Goal: Task Accomplishment & Management: Use online tool/utility

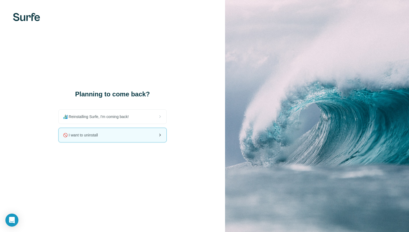
click at [101, 136] on span "🚫 I want to uninstall" at bounding box center [82, 134] width 39 height 5
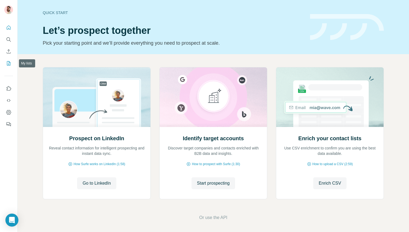
click at [7, 64] on icon "My lists" at bounding box center [8, 63] width 5 height 5
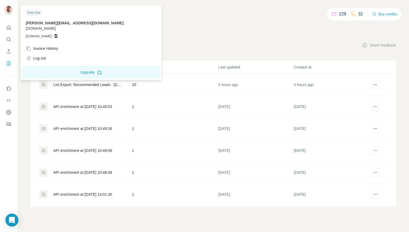
click at [6, 7] on img at bounding box center [8, 9] width 9 height 9
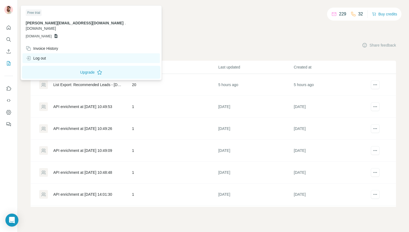
click at [42, 55] on div "Log out" at bounding box center [36, 57] width 20 height 5
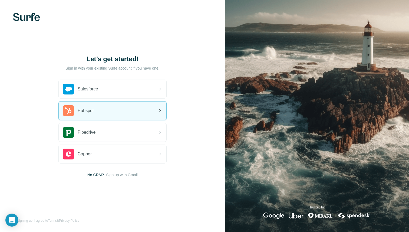
click at [104, 111] on div "Hubspot" at bounding box center [113, 110] width 108 height 18
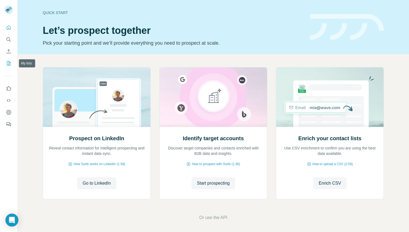
click at [9, 63] on icon "My lists" at bounding box center [8, 63] width 5 height 5
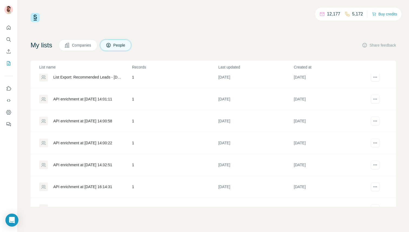
scroll to position [299, 0]
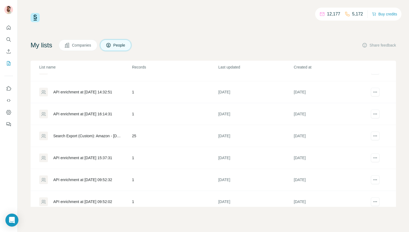
click at [85, 134] on div "Search Export (Custom): Amazon - [DATE] 16:01" at bounding box center [87, 135] width 69 height 5
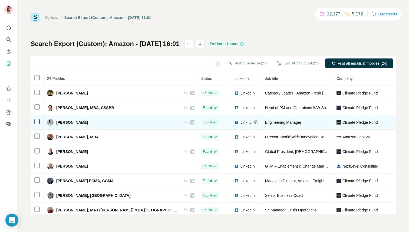
click at [240, 119] on span "LinkedIn" at bounding box center [246, 121] width 12 height 5
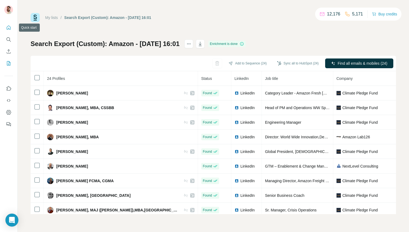
click at [7, 29] on icon "Quick start" at bounding box center [8, 27] width 5 height 5
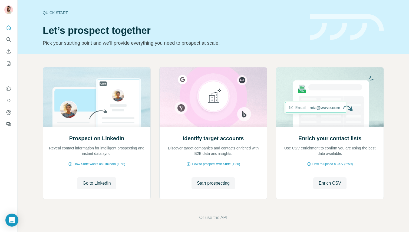
scroll to position [2, 0]
